Goal: Task Accomplishment & Management: Use online tool/utility

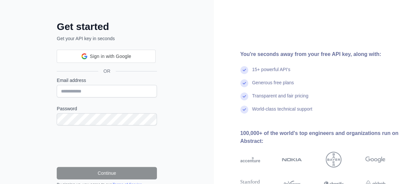
scroll to position [22, 0]
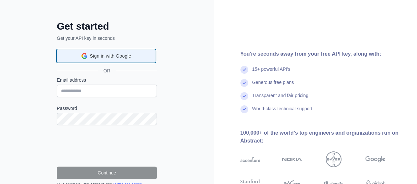
click at [124, 60] on div "Sign in with Google Sign in with Google. Opens in new tab" at bounding box center [106, 56] width 90 height 13
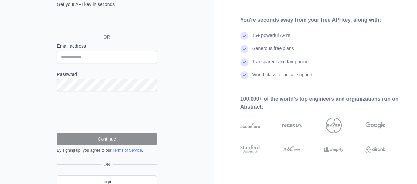
scroll to position [52, 0]
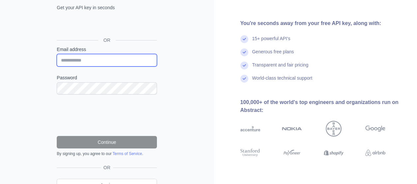
click at [130, 56] on input "Email address" at bounding box center [107, 60] width 100 height 13
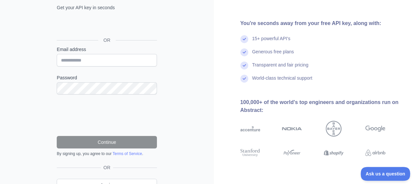
click at [28, 119] on div "Get started Get your API key in seconds OR Email address Password Continue By s…" at bounding box center [107, 83] width 214 height 270
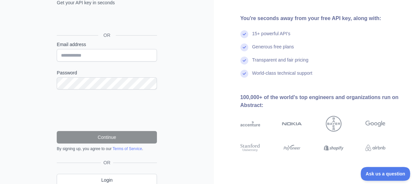
scroll to position [45, 0]
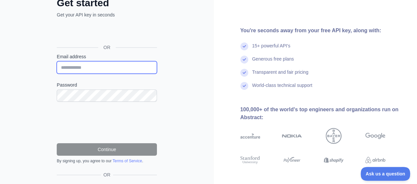
click at [98, 65] on input "Email address" at bounding box center [107, 67] width 100 height 13
type input "**********"
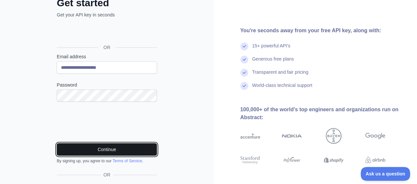
click at [92, 143] on button "Continue" at bounding box center [107, 149] width 100 height 13
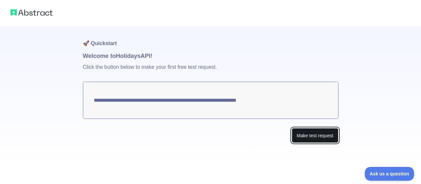
click at [322, 140] on button "Make test request" at bounding box center [315, 135] width 46 height 15
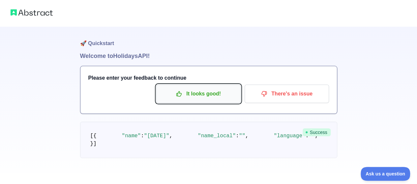
click at [207, 100] on button "It looks good!" at bounding box center [198, 94] width 84 height 18
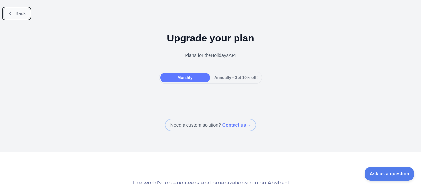
click at [12, 10] on button "Back" at bounding box center [16, 13] width 27 height 11
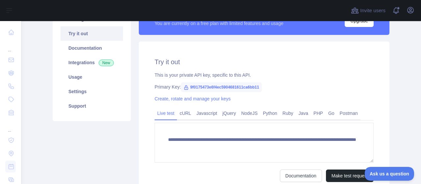
scroll to position [67, 0]
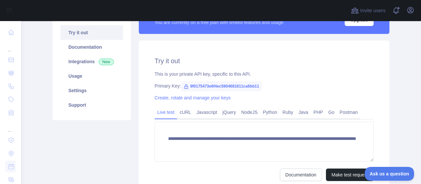
click at [195, 87] on span "9f0175473e6f4ec5904681611ca6bb11" at bounding box center [221, 86] width 81 height 10
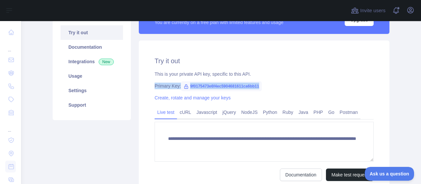
click at [195, 87] on span "9f0175473e6f4ec5904681611ca6bb11" at bounding box center [221, 86] width 81 height 10
click at [195, 86] on span "9f0175473e6f4ec5904681611ca6bb11" at bounding box center [221, 86] width 81 height 10
click at [285, 96] on div "Create, rotate and manage your keys" at bounding box center [264, 98] width 219 height 7
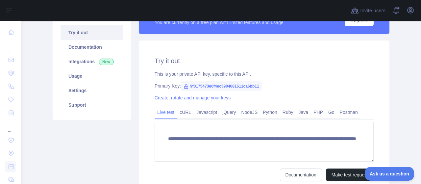
click at [237, 85] on span "9f0175473e6f4ec5904681611ca6bb11" at bounding box center [221, 86] width 81 height 10
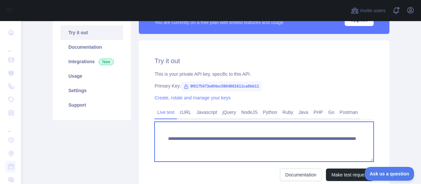
click at [215, 144] on textarea "**********" at bounding box center [264, 142] width 219 height 40
click at [203, 148] on textarea "**********" at bounding box center [264, 142] width 219 height 40
